Goal: Information Seeking & Learning: Find specific fact

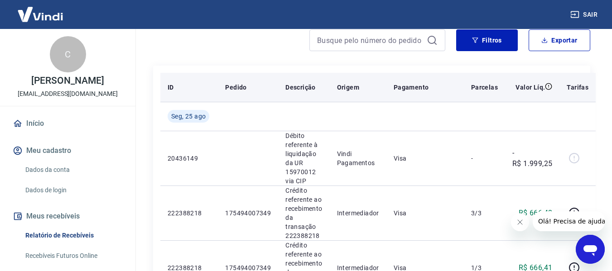
scroll to position [91, 0]
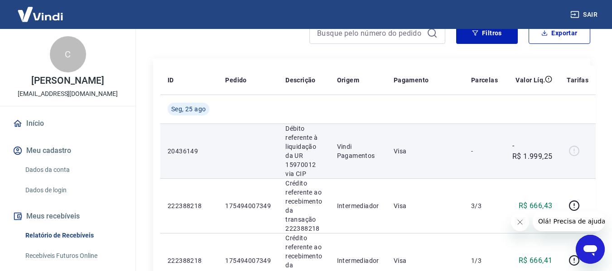
click at [190, 153] on p "20436149" at bounding box center [188, 151] width 43 height 9
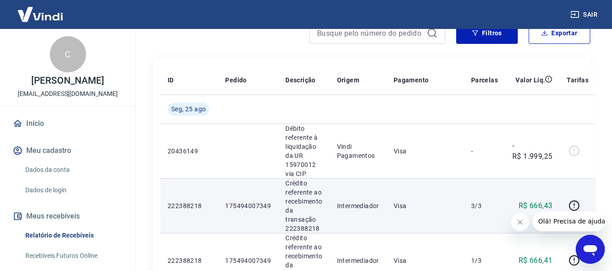
click at [242, 199] on td "175494007349" at bounding box center [248, 205] width 60 height 55
copy p "175494007349"
